Goal: Register for event/course

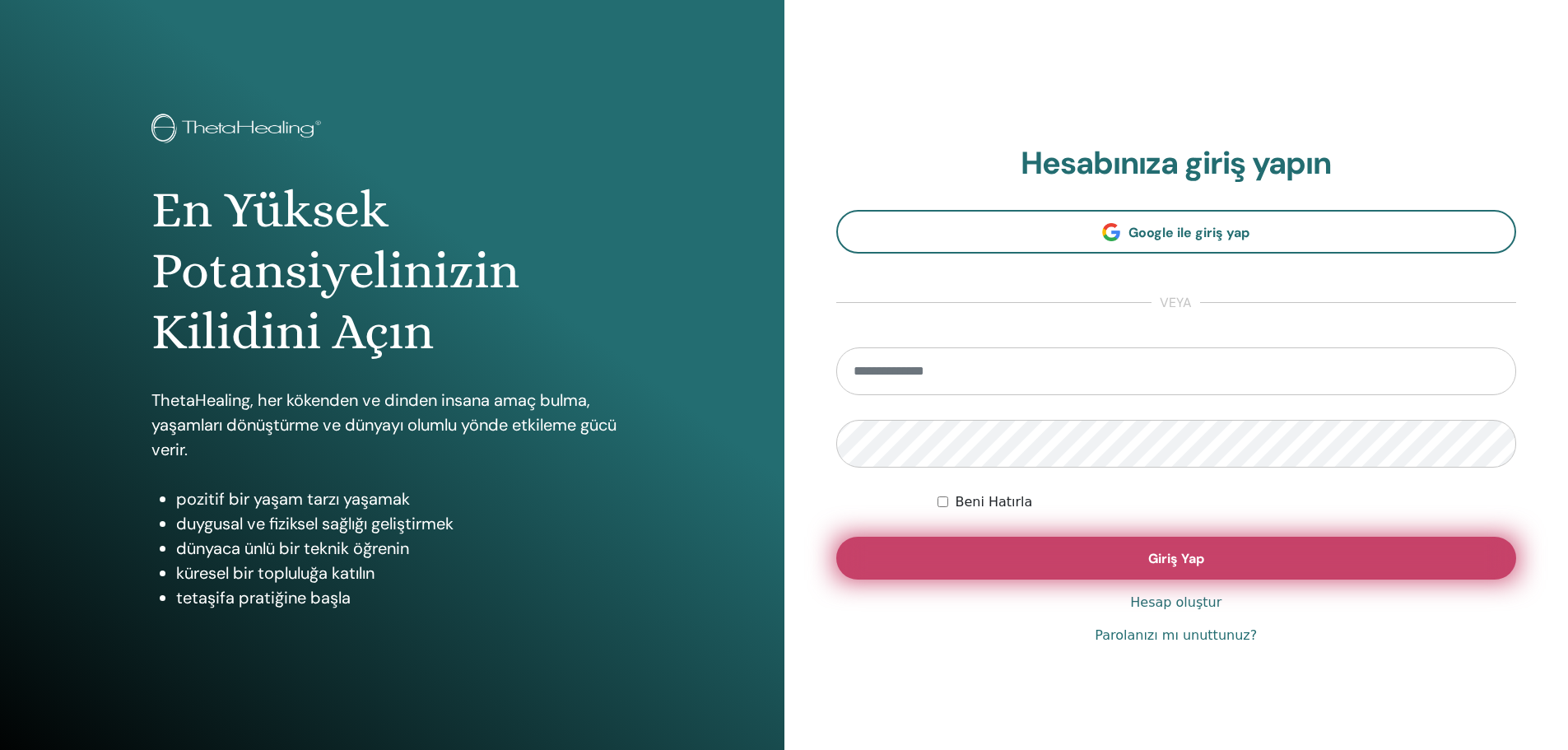
type input "**********"
click at [1266, 558] on button "Giriş Yap" at bounding box center [1177, 558] width 681 height 43
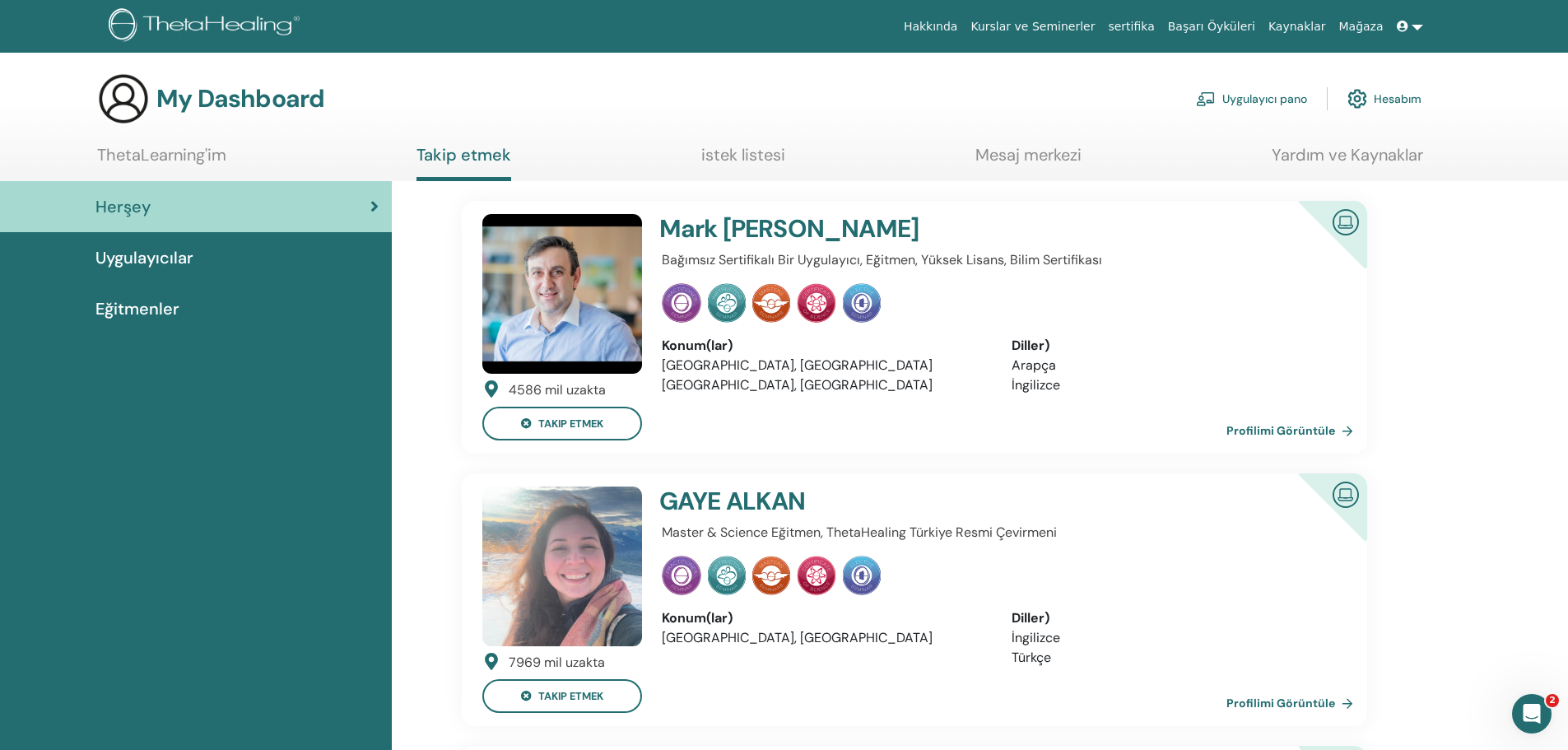
click at [170, 157] on link "ThetaLearning'im" at bounding box center [162, 161] width 129 height 32
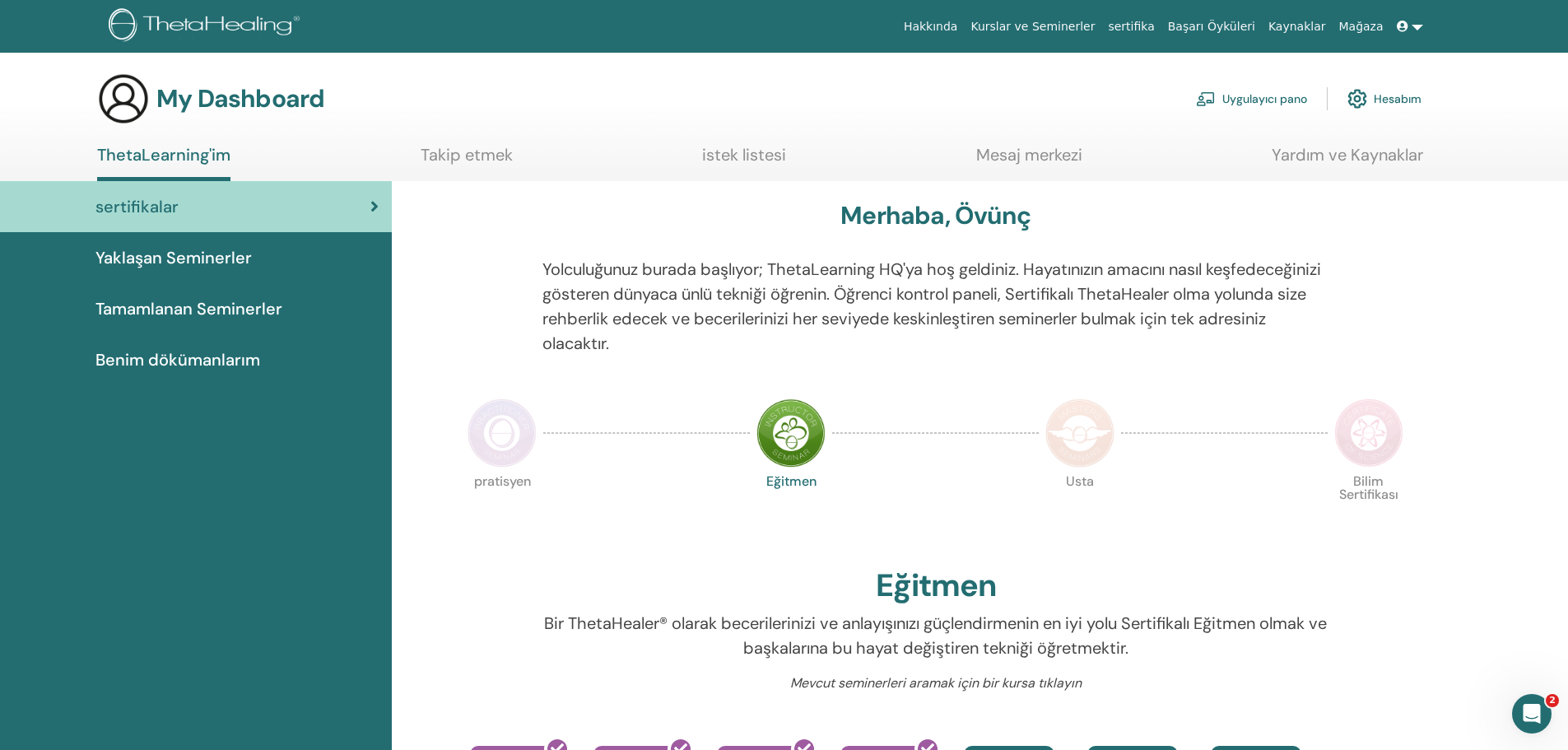
click at [239, 259] on span "Yaklaşan Seminerler" at bounding box center [174, 257] width 157 height 25
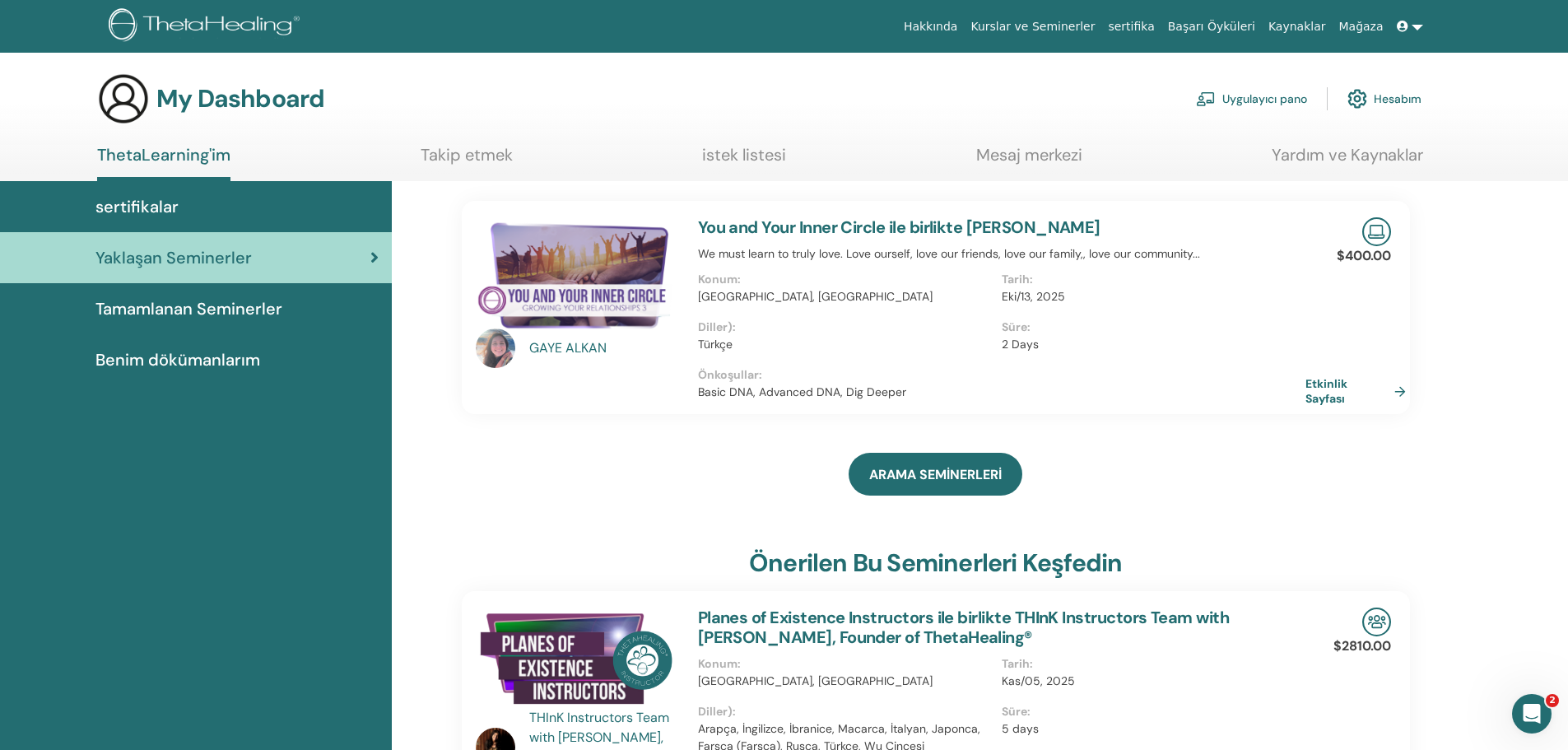
click at [192, 308] on span "Tamamlanan Seminerler" at bounding box center [189, 308] width 186 height 25
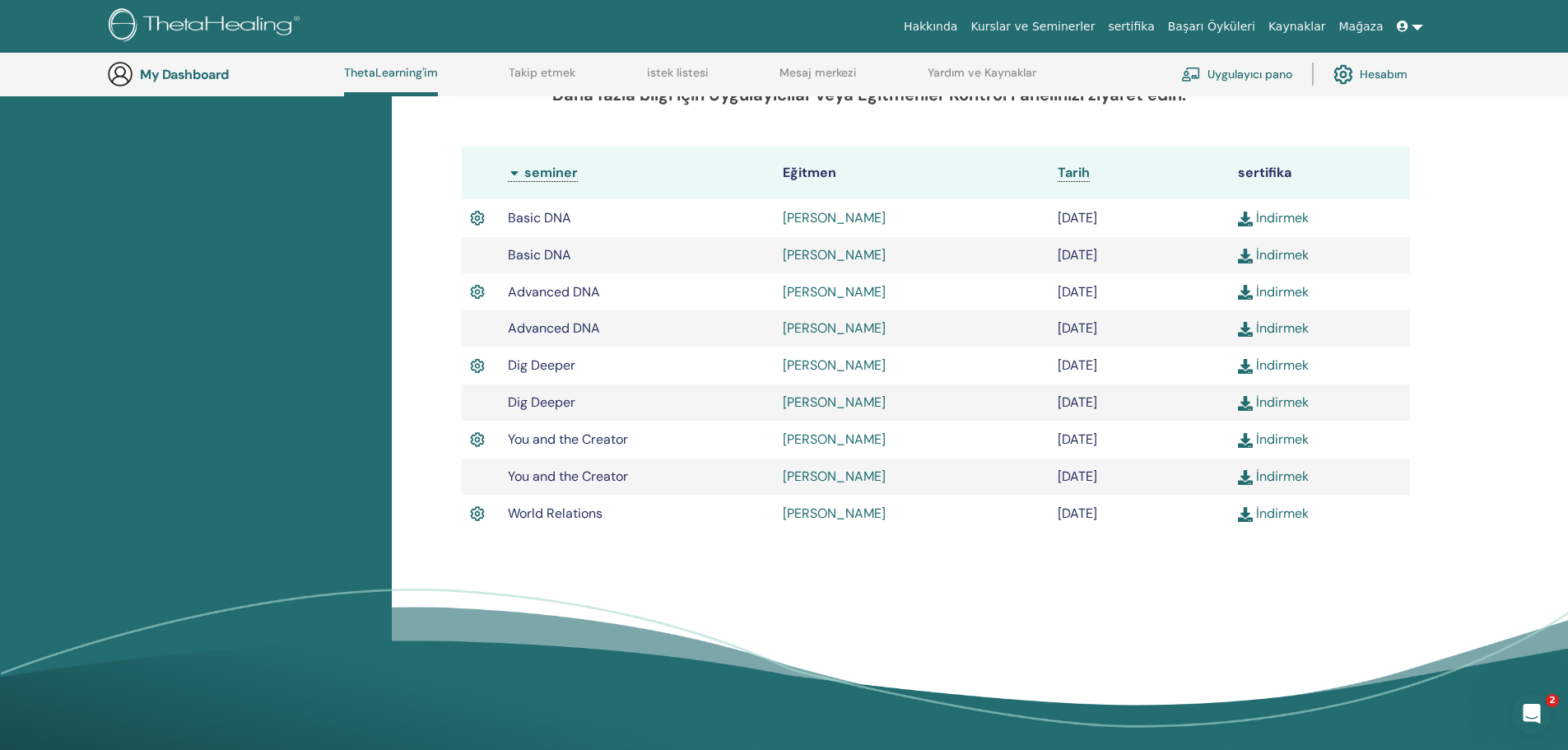
scroll to position [373, 0]
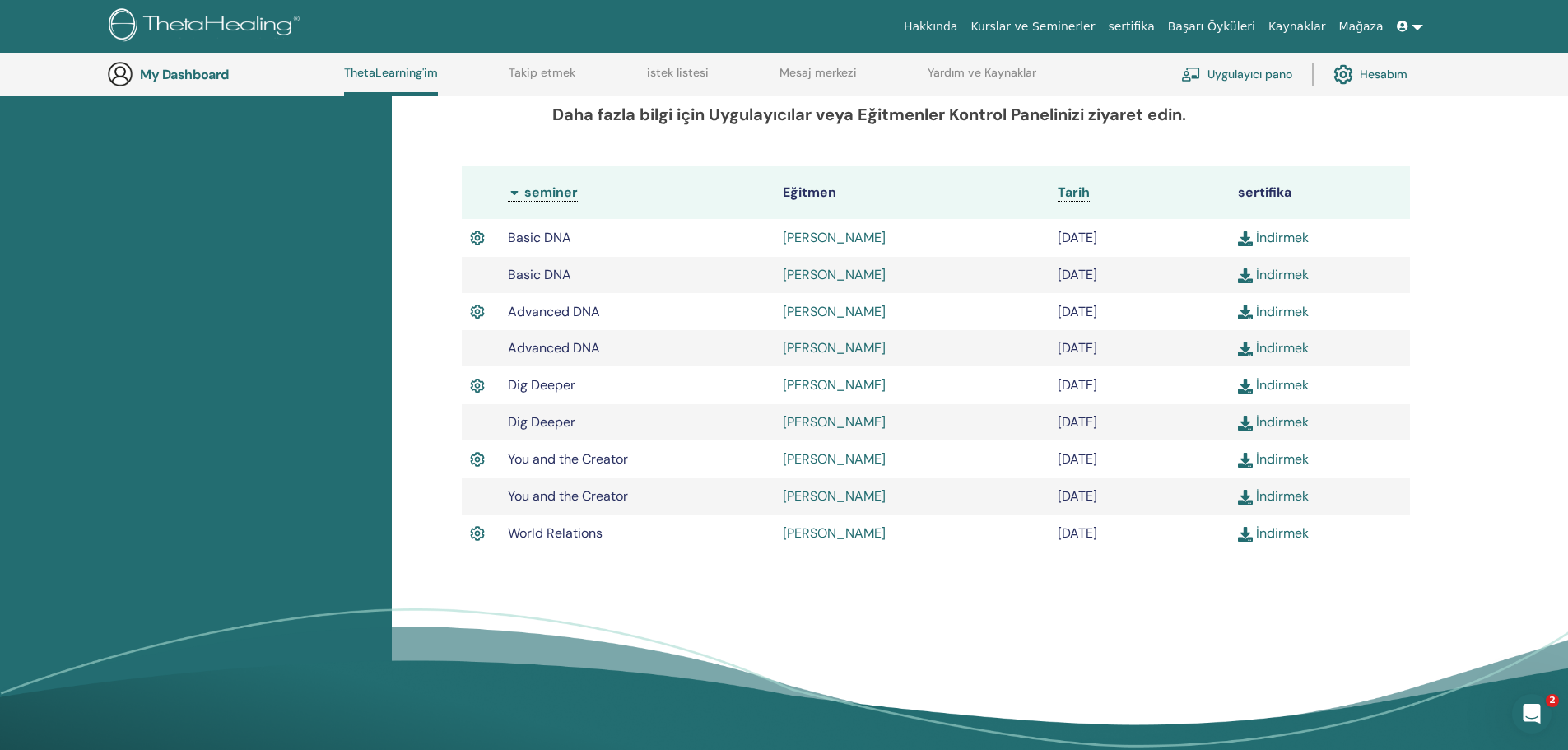
drag, startPoint x: 547, startPoint y: 67, endPoint x: 491, endPoint y: 171, distance: 118.1
click at [547, 69] on link "Takip etmek" at bounding box center [542, 79] width 67 height 27
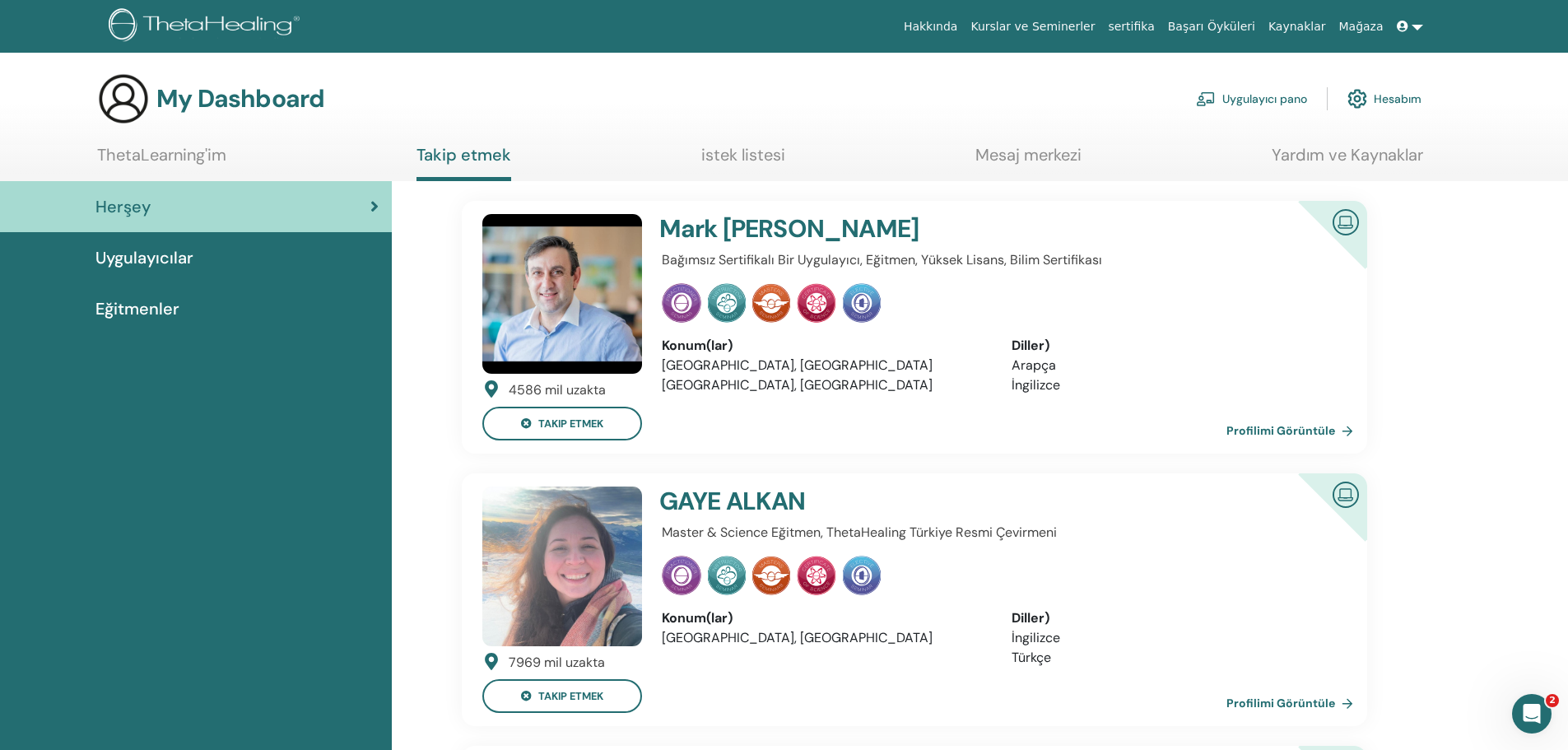
scroll to position [82, 0]
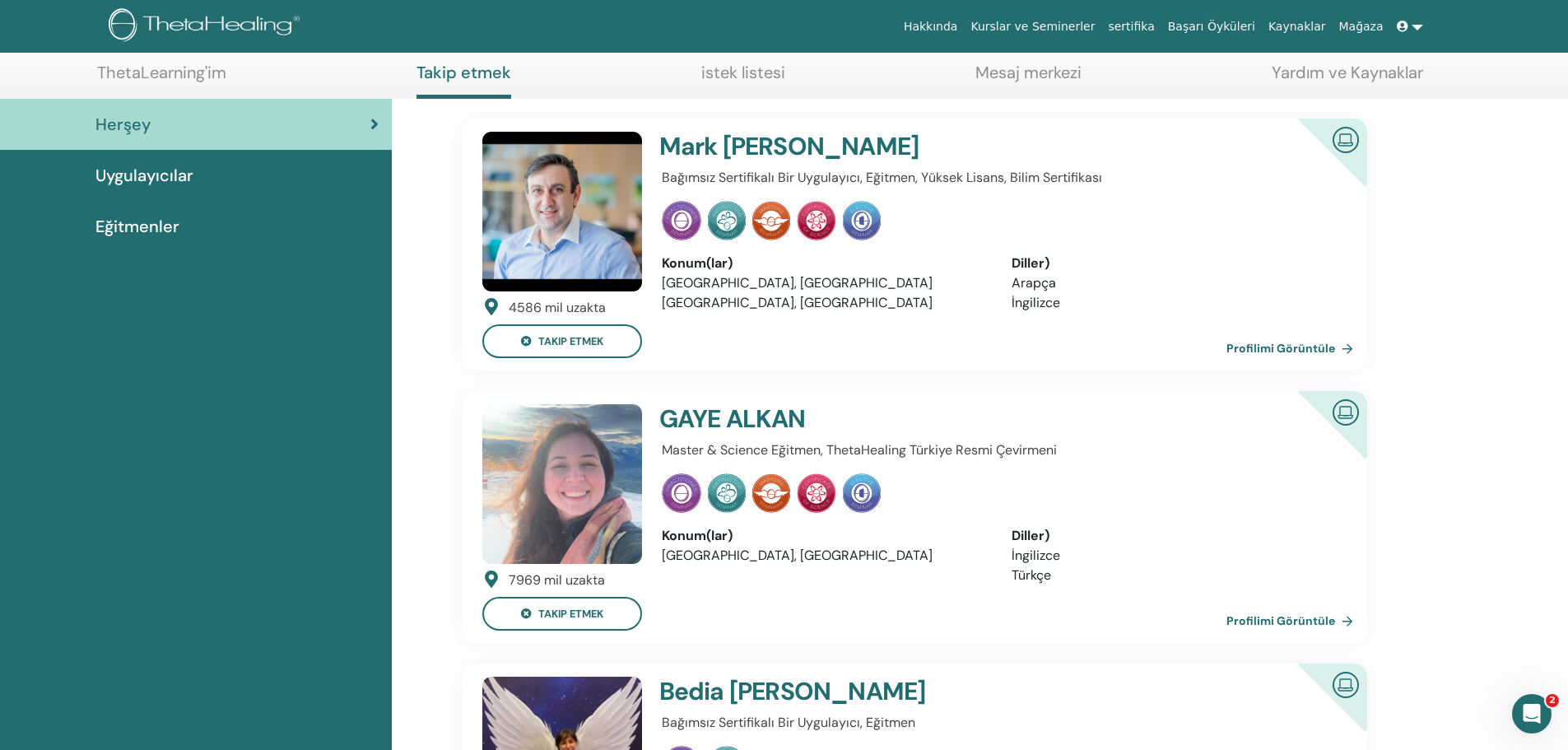
click at [1263, 622] on link "Profilimi Görüntüle" at bounding box center [1293, 620] width 133 height 32
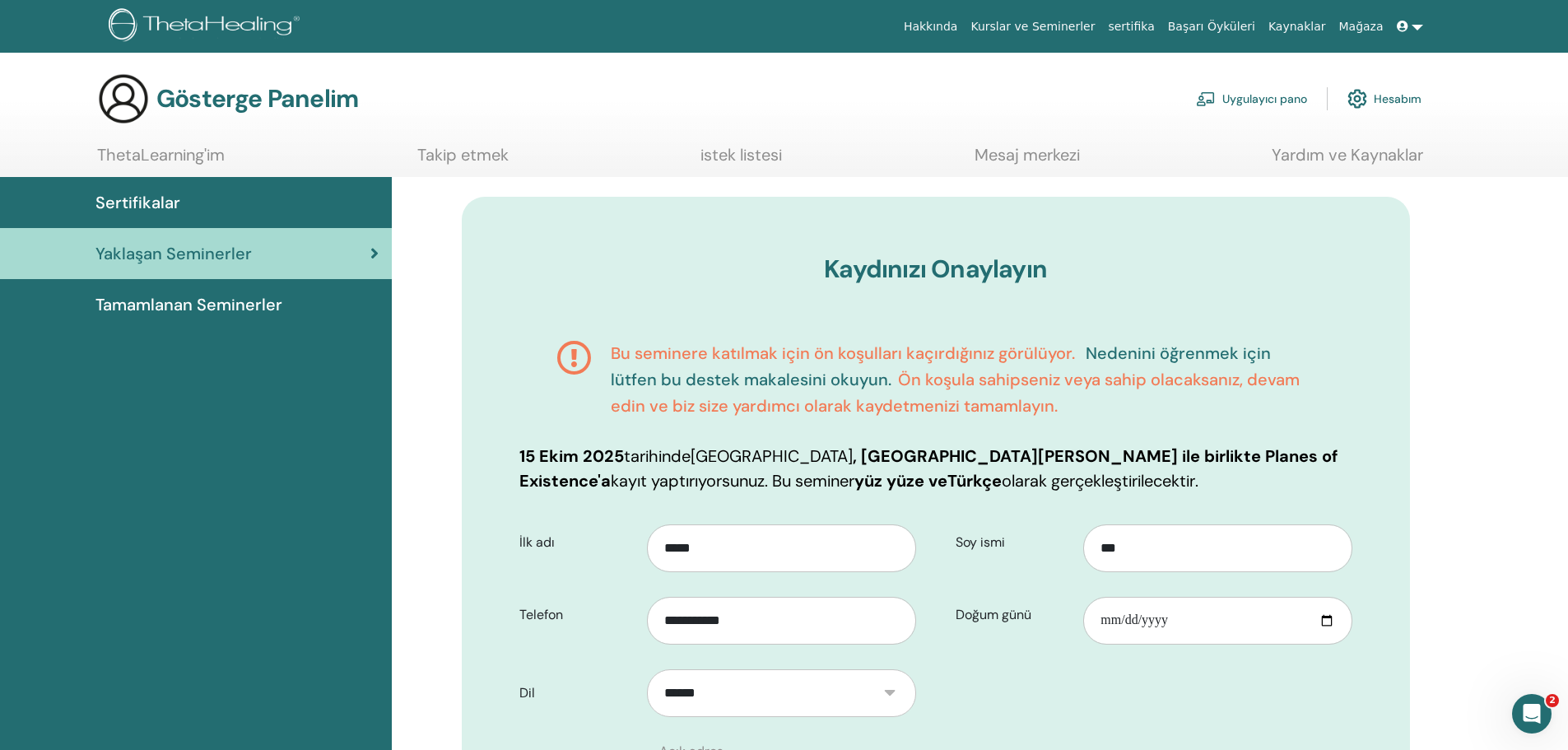
click at [1219, 355] on font "Nedenini öğrenmek için lütfen bu destek makalesini okuyun." at bounding box center [941, 366] width 660 height 48
